Goal: Task Accomplishment & Management: Manage account settings

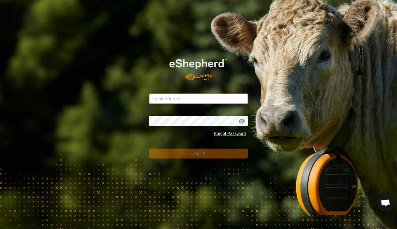
type input "[EMAIL_ADDRESS][DOMAIN_NAME]"
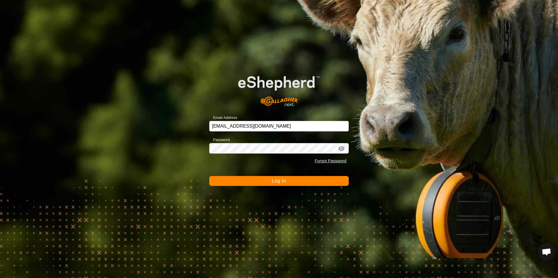
click at [275, 181] on span "Log In" at bounding box center [279, 181] width 14 height 5
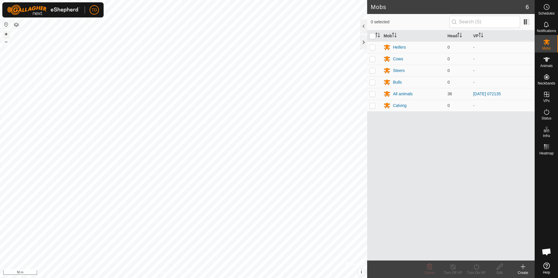
click at [7, 34] on button "+" at bounding box center [6, 34] width 7 height 7
click at [397, 229] on icon at bounding box center [523, 267] width 7 height 7
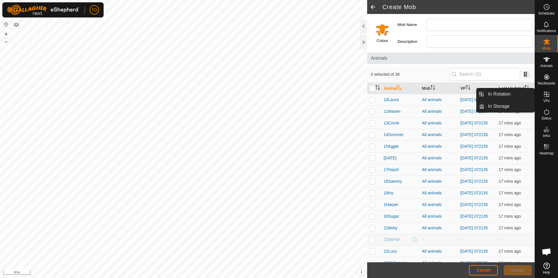
click at [397, 90] on div "VPs" at bounding box center [546, 97] width 23 height 18
click at [397, 95] on icon at bounding box center [546, 94] width 5 height 5
click at [397, 95] on link "In Rotation" at bounding box center [510, 94] width 50 height 12
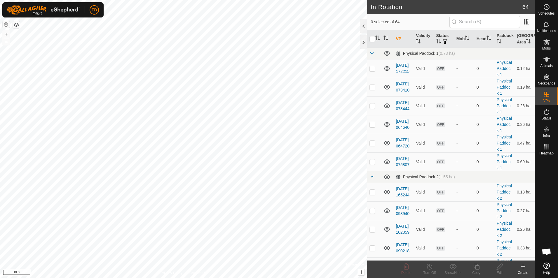
click at [397, 229] on icon at bounding box center [523, 267] width 7 height 7
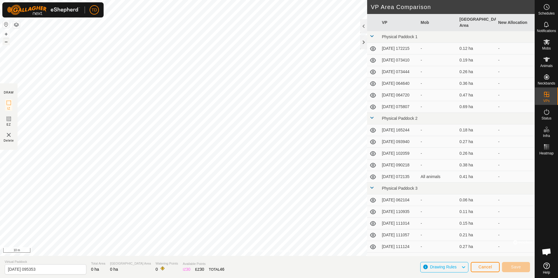
click at [9, 44] on button "–" at bounding box center [6, 41] width 7 height 7
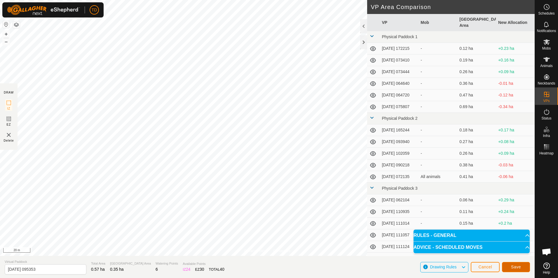
click at [397, 229] on span "Save" at bounding box center [516, 267] width 10 height 5
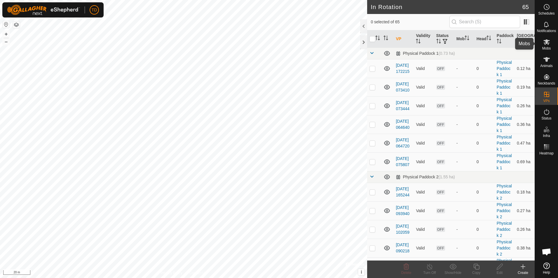
click at [397, 42] on icon at bounding box center [547, 42] width 6 height 6
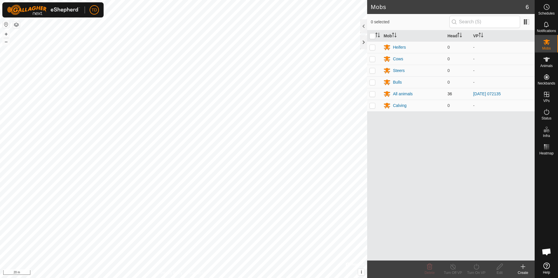
click at [372, 93] on p-checkbox at bounding box center [373, 94] width 6 height 5
checkbox input "true"
click at [397, 93] on div "All animals" at bounding box center [403, 94] width 20 height 6
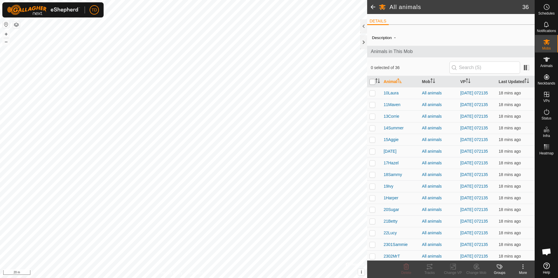
click at [373, 83] on input "checkbox" at bounding box center [373, 82] width 6 height 6
checkbox input "true"
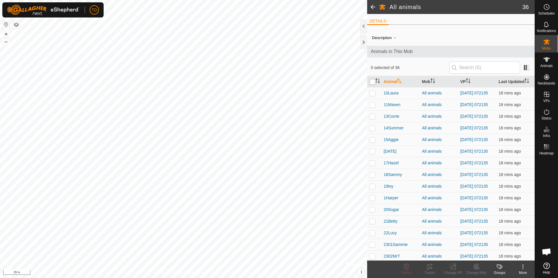
checkbox input "true"
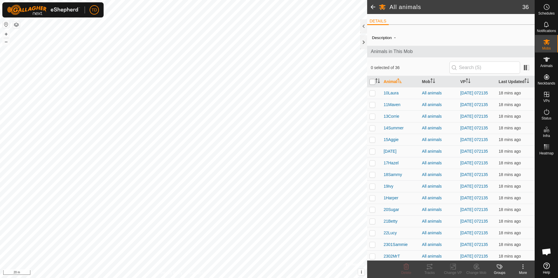
checkbox input "true"
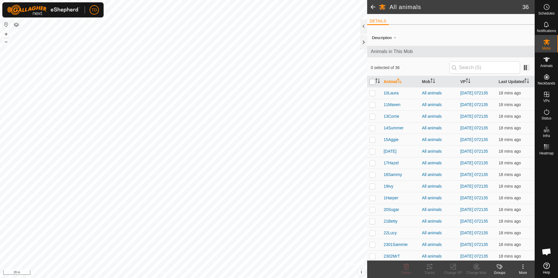
checkbox input "true"
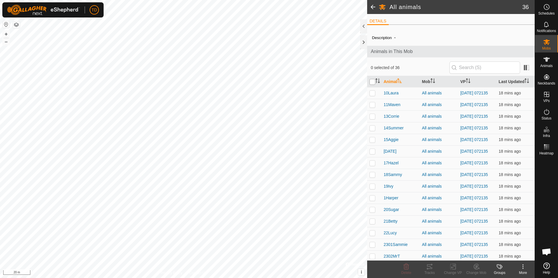
checkbox input "true"
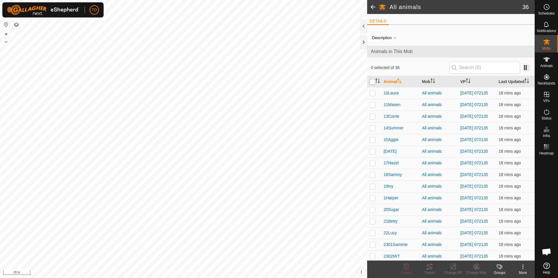
checkbox input "true"
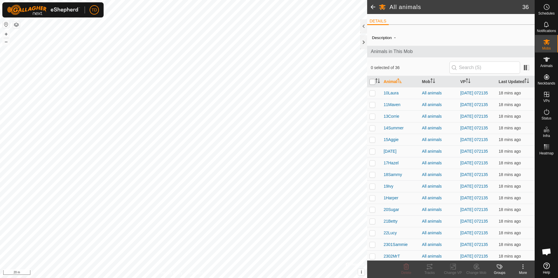
checkbox input "true"
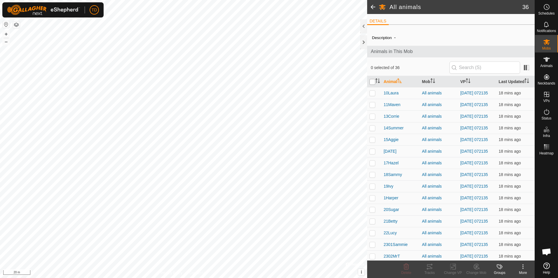
checkbox input "true"
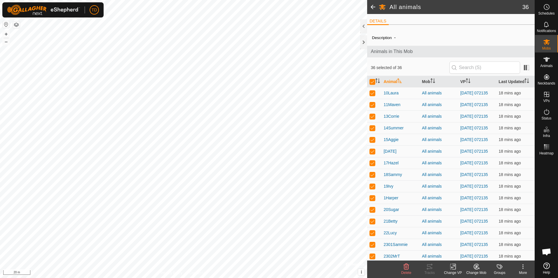
click at [397, 229] on icon at bounding box center [454, 266] width 3 height 5
click at [397, 229] on link "Choose VP..." at bounding box center [471, 242] width 58 height 12
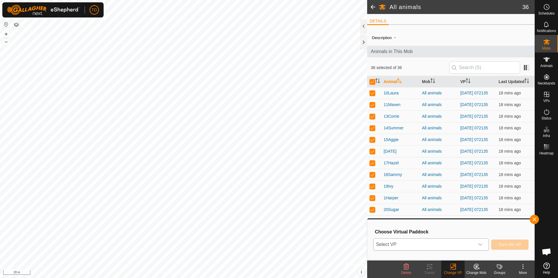
click at [397, 229] on icon "dropdown trigger" at bounding box center [480, 245] width 5 height 5
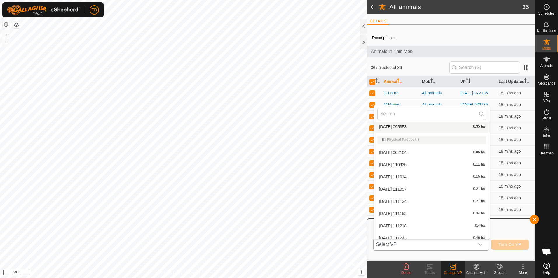
scroll to position [162, 0]
click at [397, 127] on li "[DATE] 095353 0.35 ha" at bounding box center [432, 129] width 116 height 12
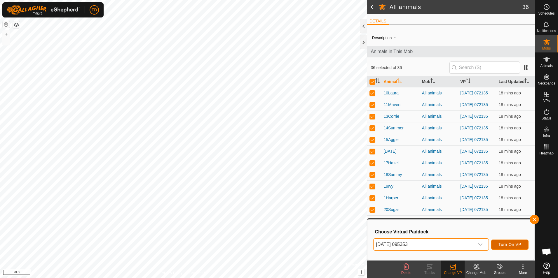
click at [397, 229] on span "Turn On VP" at bounding box center [510, 245] width 23 height 5
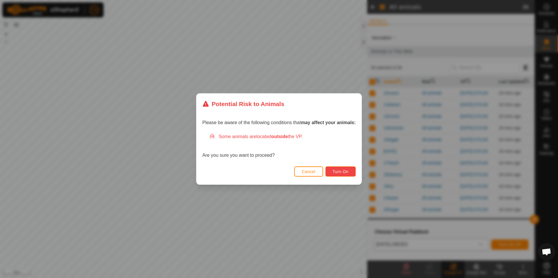
click at [344, 171] on span "Turn On" at bounding box center [341, 172] width 16 height 5
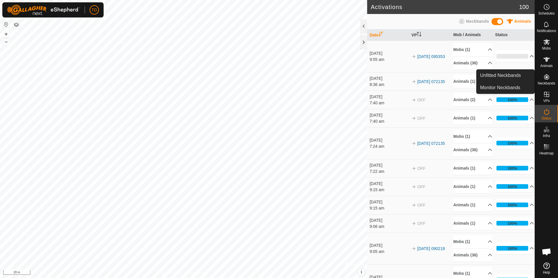
click at [397, 79] on icon at bounding box center [546, 76] width 5 height 5
click at [397, 91] on link "Monitor Neckbands" at bounding box center [506, 88] width 58 height 12
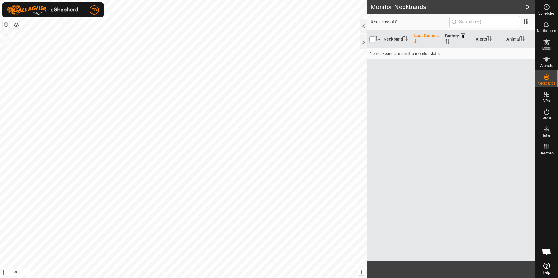
click at [373, 41] on input "checkbox" at bounding box center [373, 39] width 6 height 6
checkbox input "true"
click at [397, 62] on icon at bounding box center [546, 59] width 7 height 7
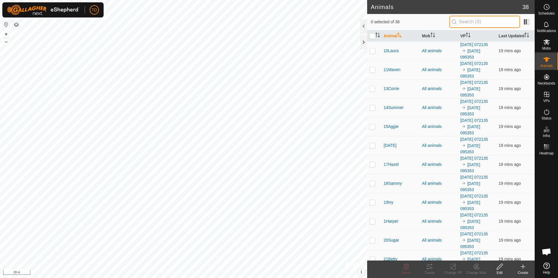
click at [397, 22] on input "text" at bounding box center [485, 22] width 71 height 12
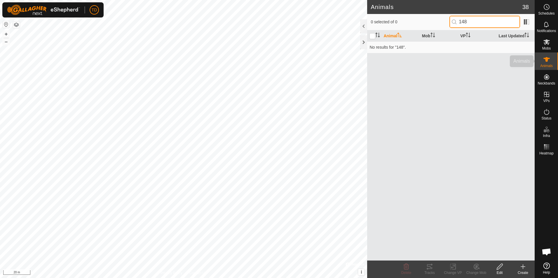
type input "148"
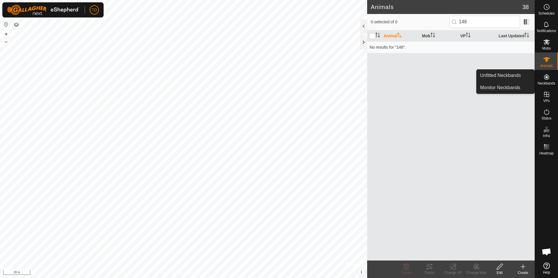
click at [397, 78] on icon at bounding box center [546, 76] width 5 height 5
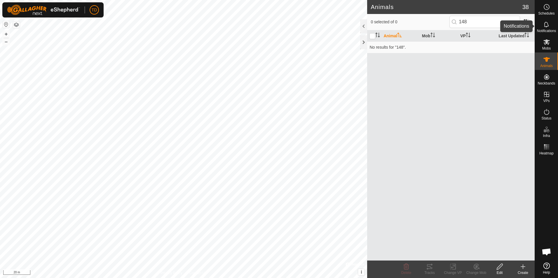
click at [397, 25] on icon at bounding box center [546, 25] width 5 height 6
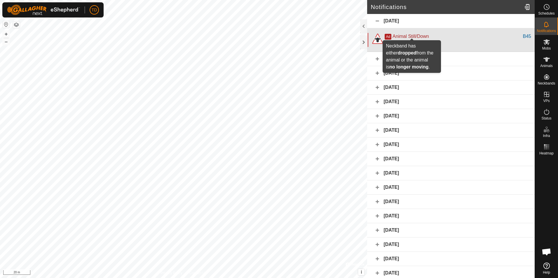
click at [397, 37] on span "Animal Still/Down" at bounding box center [411, 36] width 36 height 5
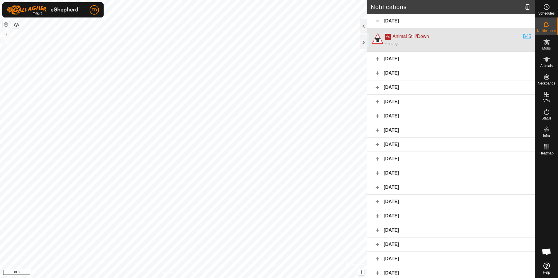
click at [397, 35] on div "B45" at bounding box center [527, 36] width 8 height 7
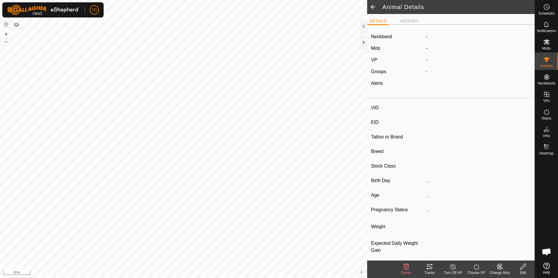
type input "B45"
type input "124000191856562"
type input "-"
type input "Highland"
type input "-"
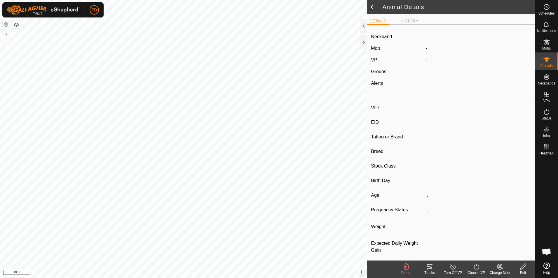
type input "05/2024"
type input "1 year 4 months"
type input "0 kg"
type input "-"
